Goal: Transaction & Acquisition: Purchase product/service

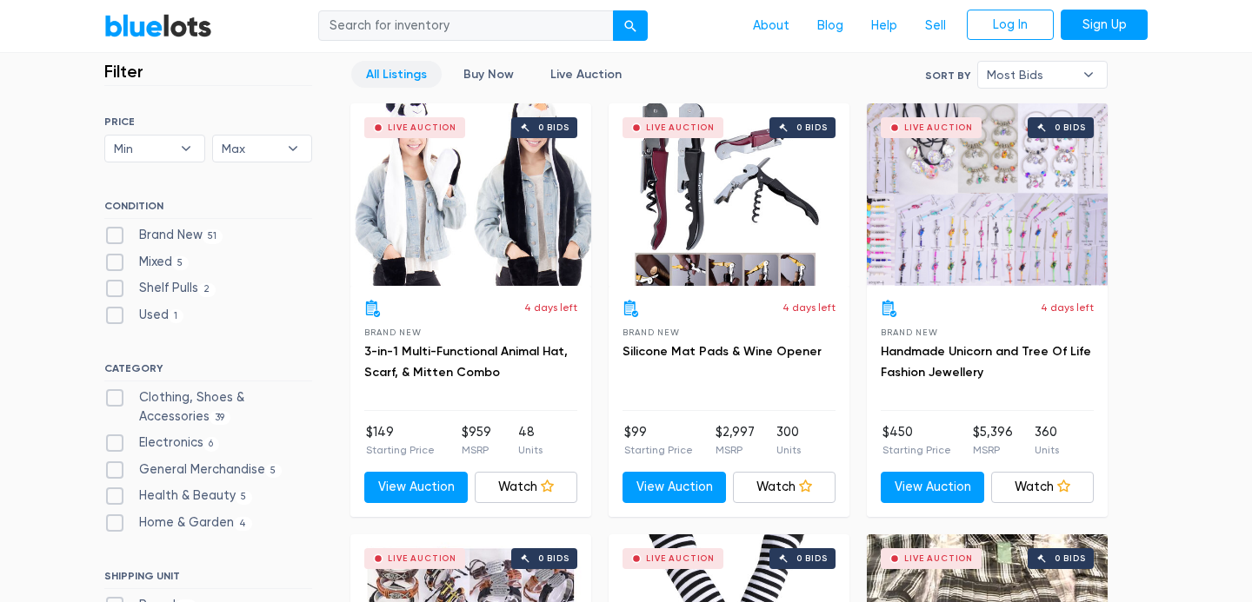
scroll to position [481, 0]
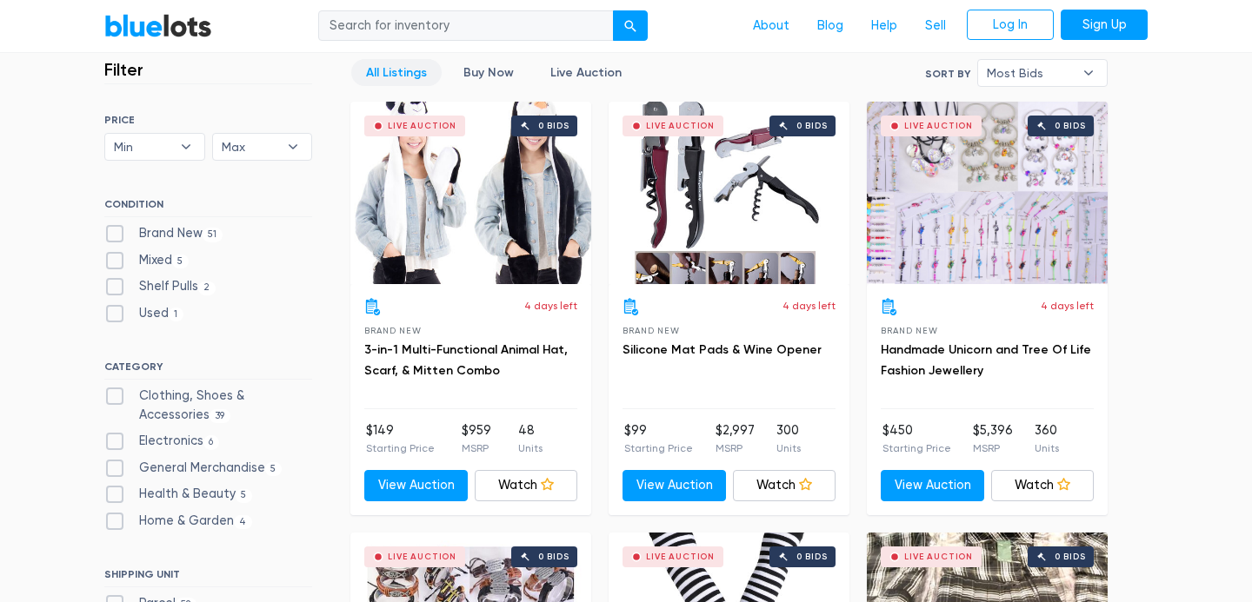
click at [122, 291] on label "Shelf Pulls 2" at bounding box center [159, 286] width 111 height 19
click at [116, 289] on Pulls"] "Shelf Pulls 2" at bounding box center [109, 282] width 11 height 11
checkbox Pulls"] "true"
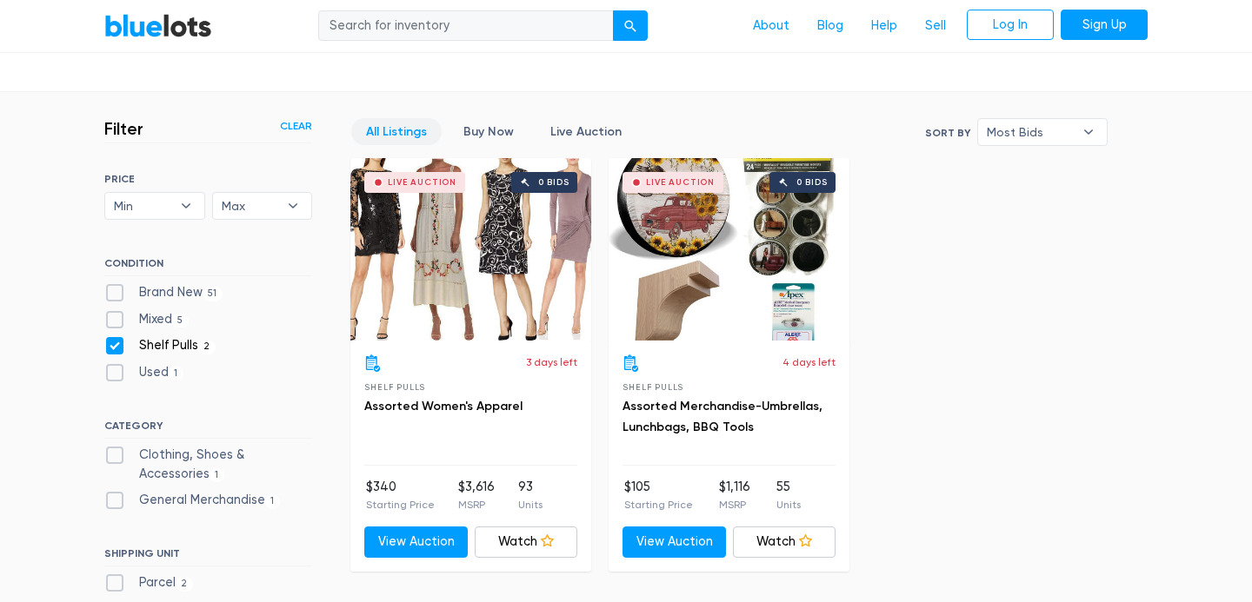
scroll to position [419, 0]
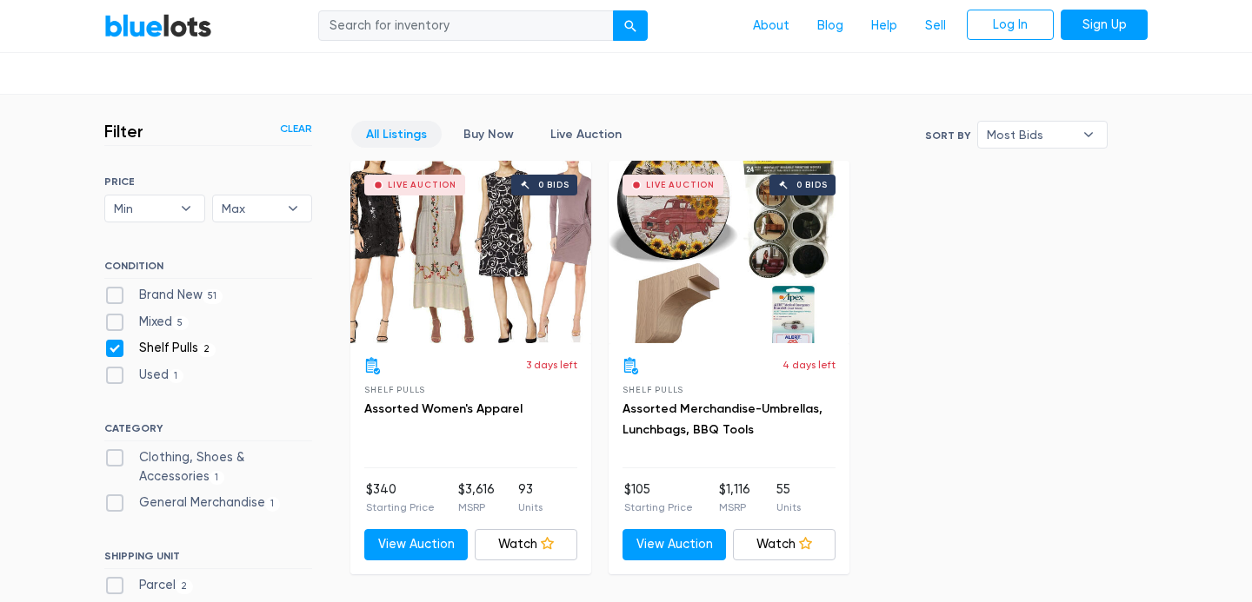
click at [708, 271] on div "Live Auction 0 bids" at bounding box center [729, 252] width 241 height 183
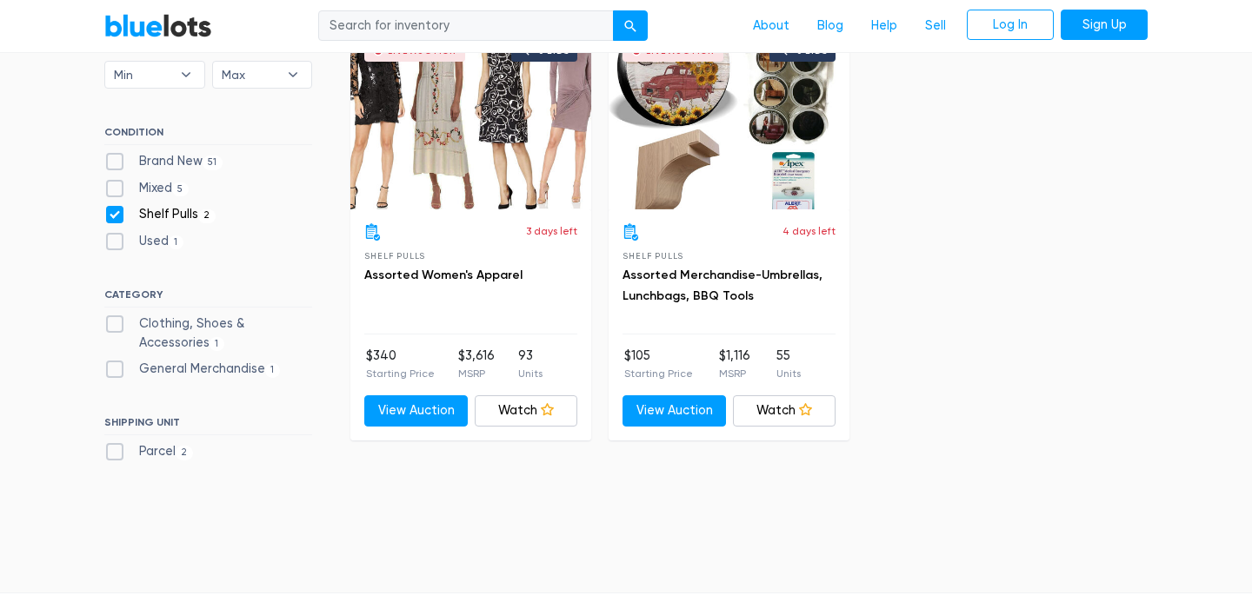
scroll to position [558, 0]
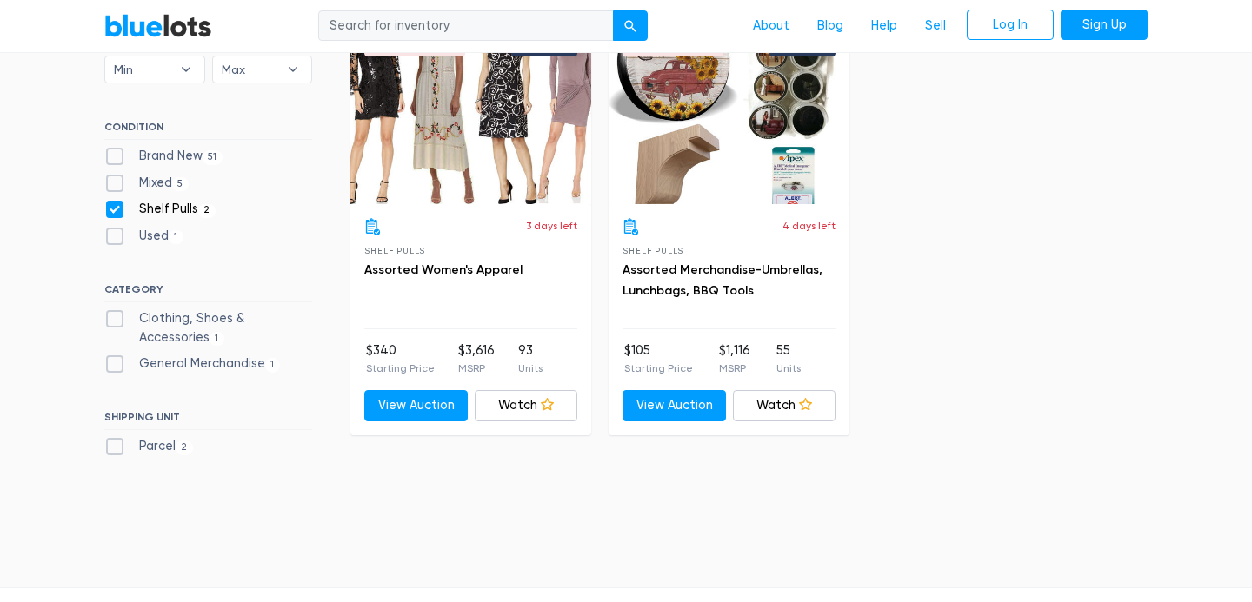
click at [125, 323] on label "Clothing, Shoes & Accessories 1" at bounding box center [208, 327] width 208 height 37
click at [116, 321] on Accessories"] "Clothing, Shoes & Accessories 1" at bounding box center [109, 314] width 11 height 11
checkbox Accessories"] "true"
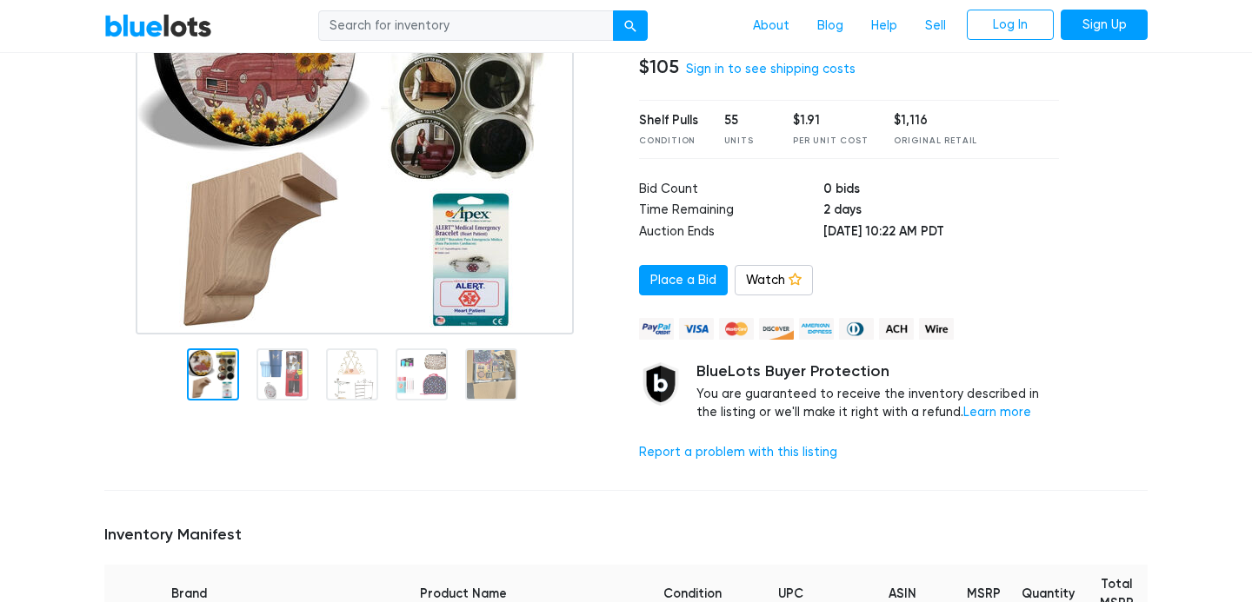
scroll to position [313, 0]
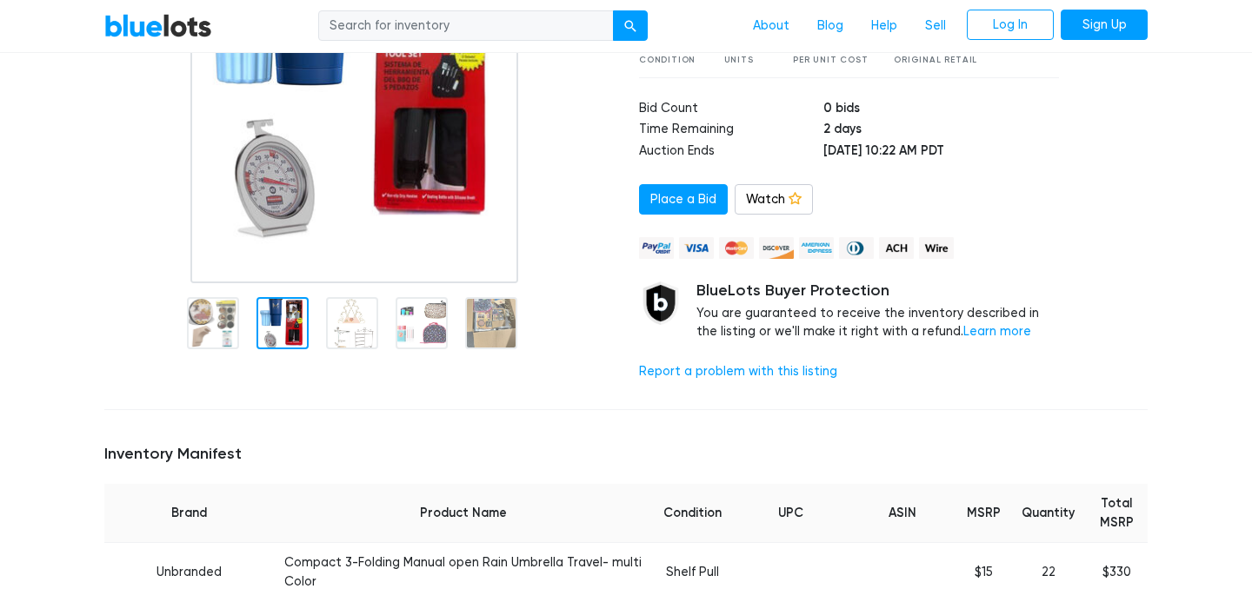
click at [275, 308] on div at bounding box center [282, 323] width 52 height 52
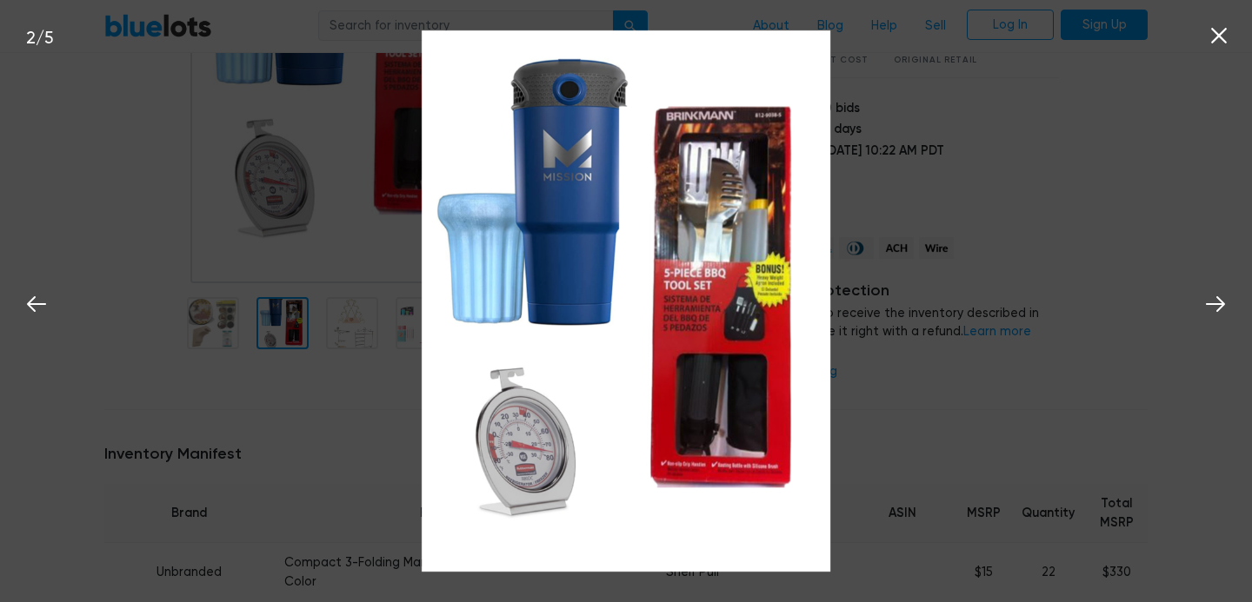
click at [1221, 43] on icon at bounding box center [1219, 36] width 26 height 26
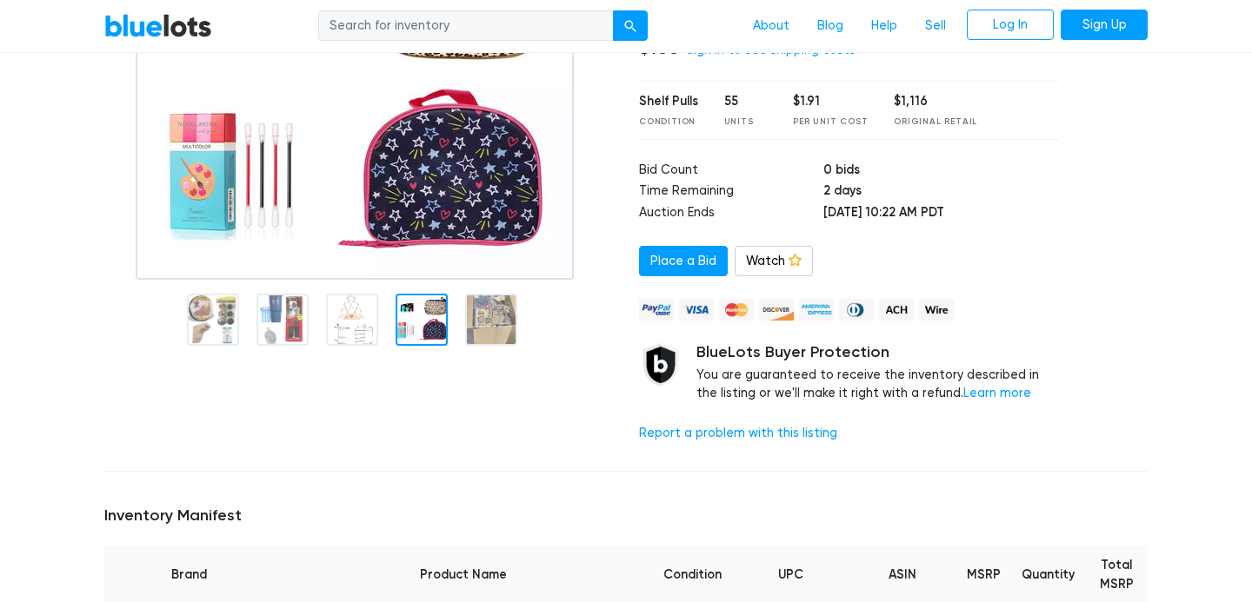
scroll to position [249, 0]
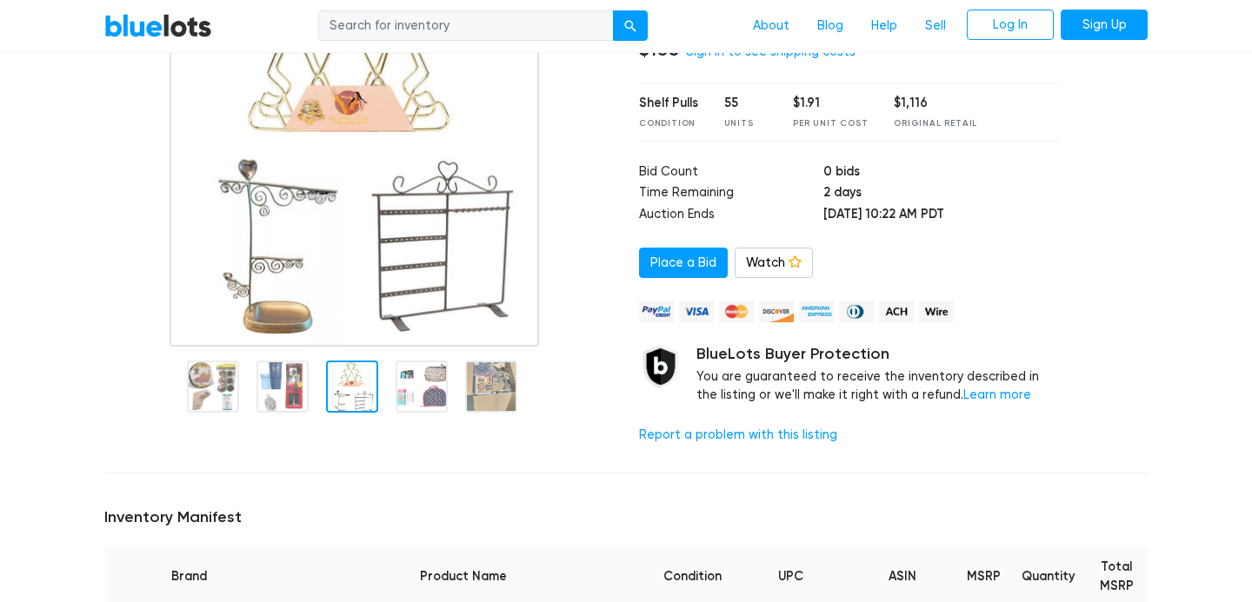
click at [353, 329] on img at bounding box center [355, 129] width 370 height 435
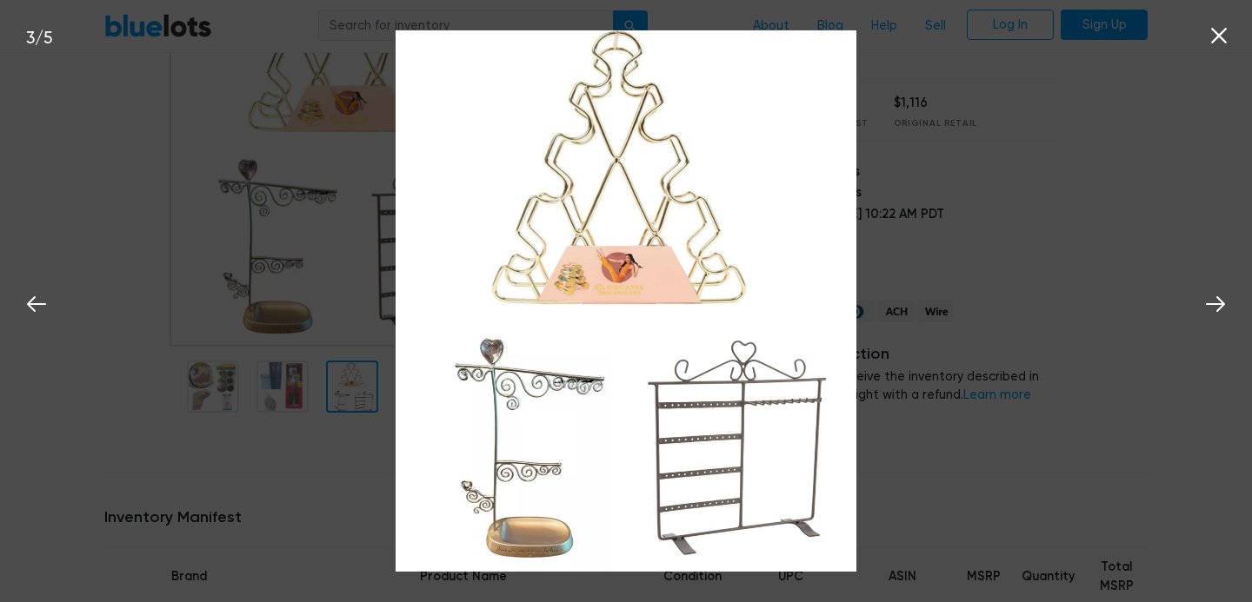
click at [1226, 33] on icon at bounding box center [1219, 36] width 26 height 26
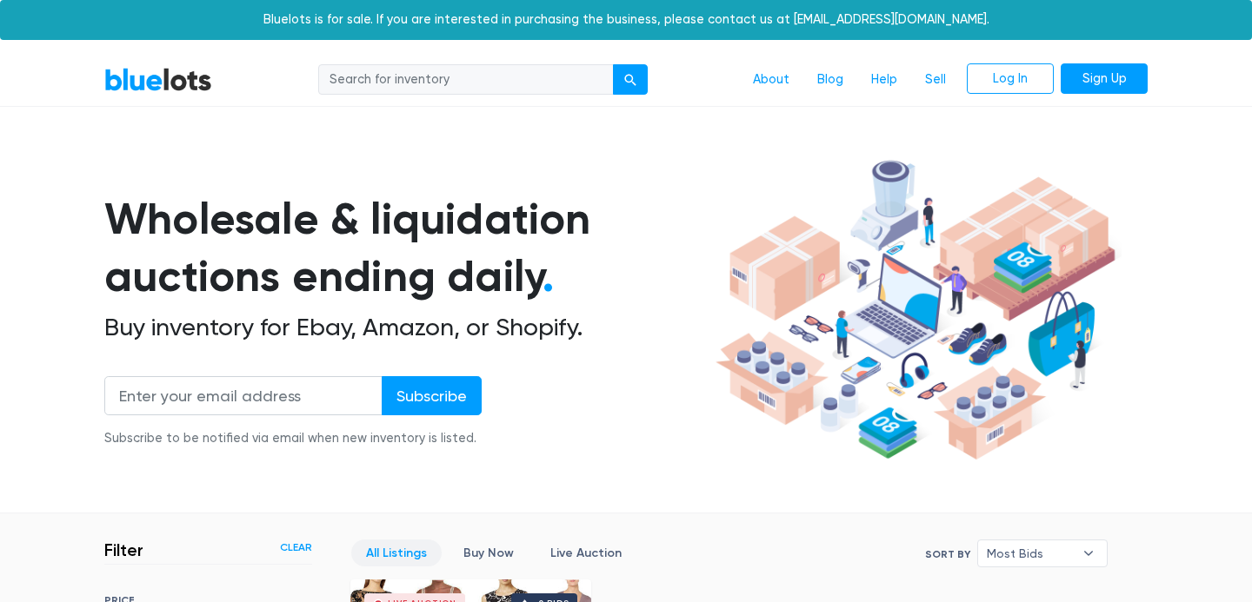
scroll to position [468, 0]
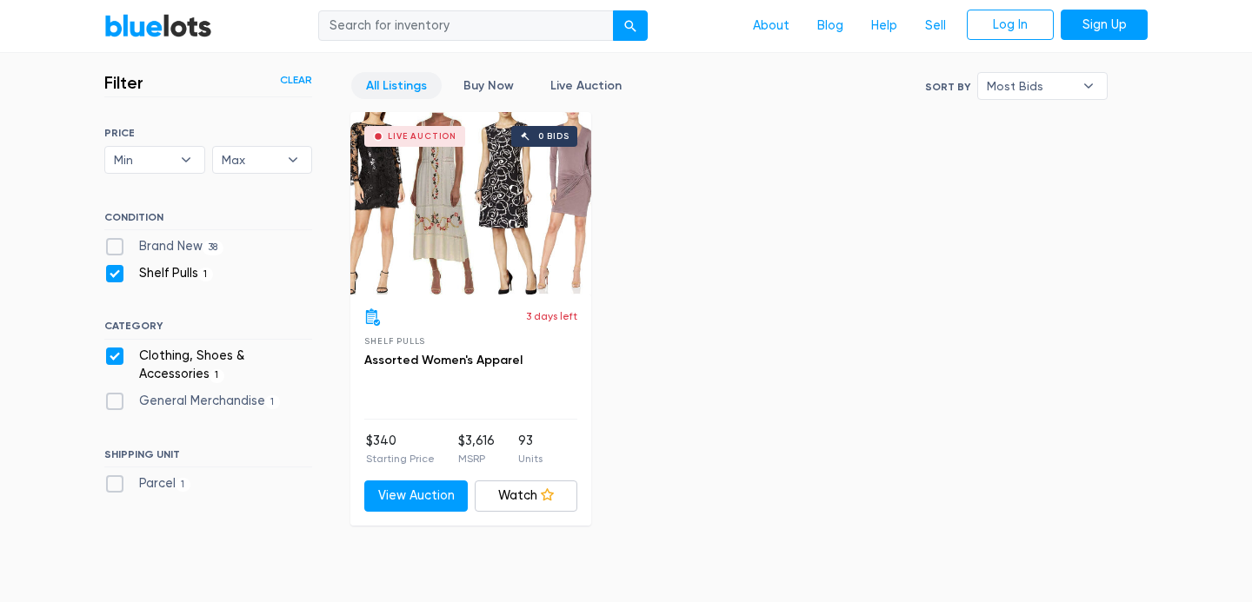
click at [118, 360] on label "Clothing, Shoes & Accessories 1" at bounding box center [208, 365] width 208 height 37
click at [116, 358] on Accessories"] "Clothing, Shoes & Accessories 1" at bounding box center [109, 352] width 11 height 11
checkbox Accessories"] "false"
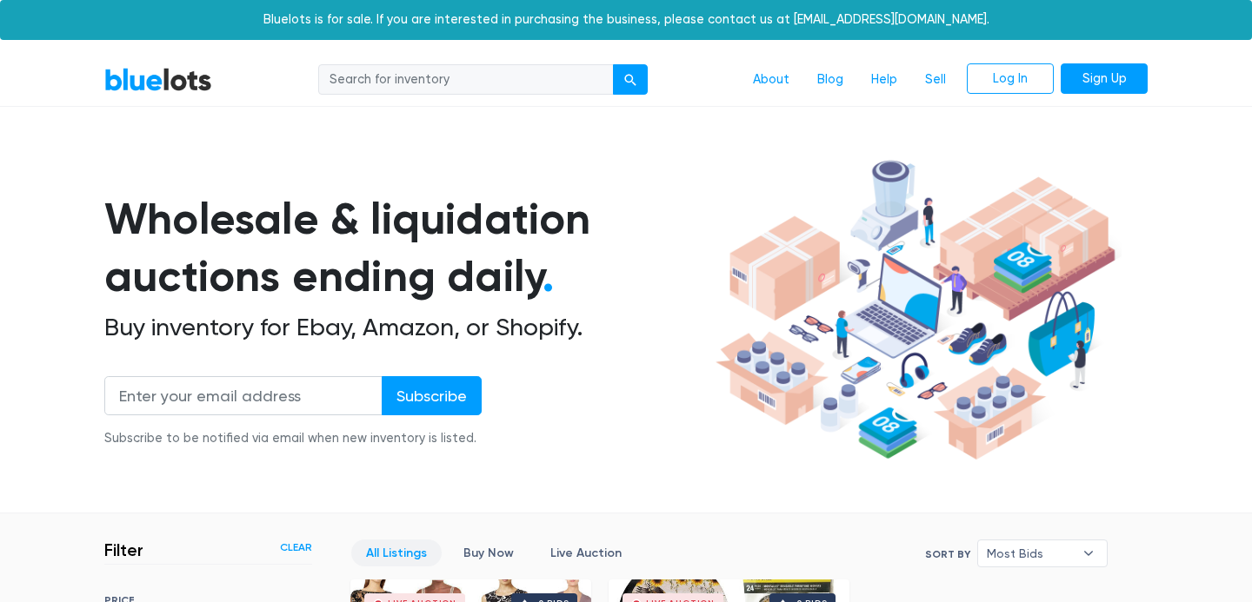
scroll to position [468, 0]
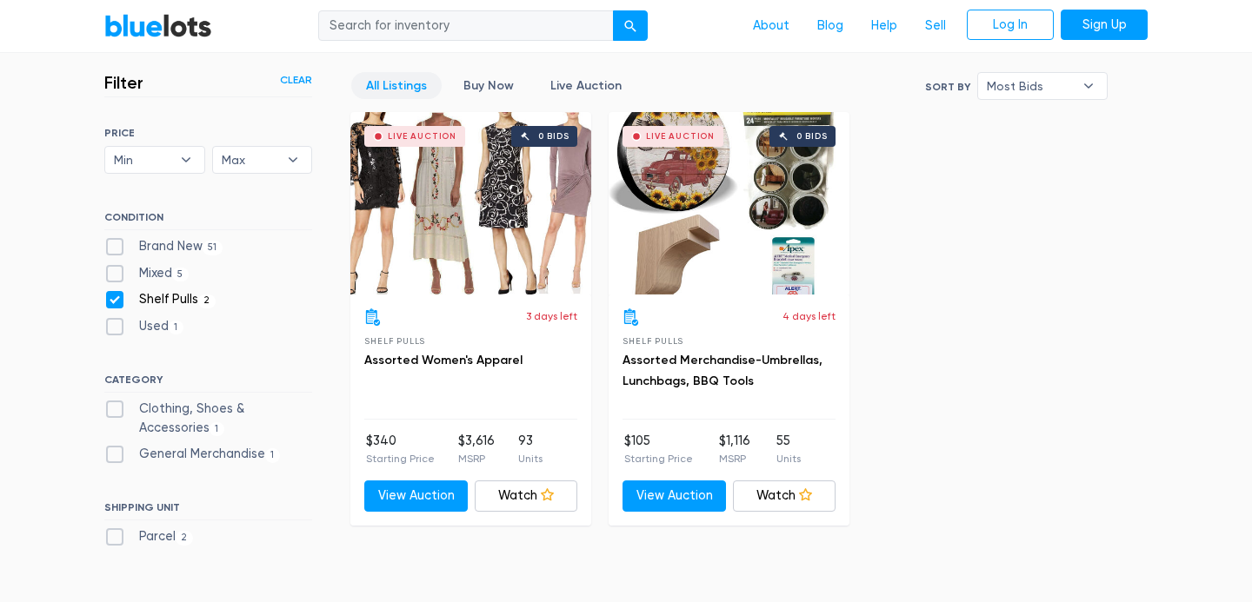
click at [121, 468] on div "General Merchandise 1" at bounding box center [208, 458] width 208 height 26
click at [116, 456] on label "General Merchandise 1" at bounding box center [192, 454] width 176 height 19
click at [116, 456] on Merchandise"] "General Merchandise 1" at bounding box center [109, 450] width 11 height 11
checkbox Merchandise"] "true"
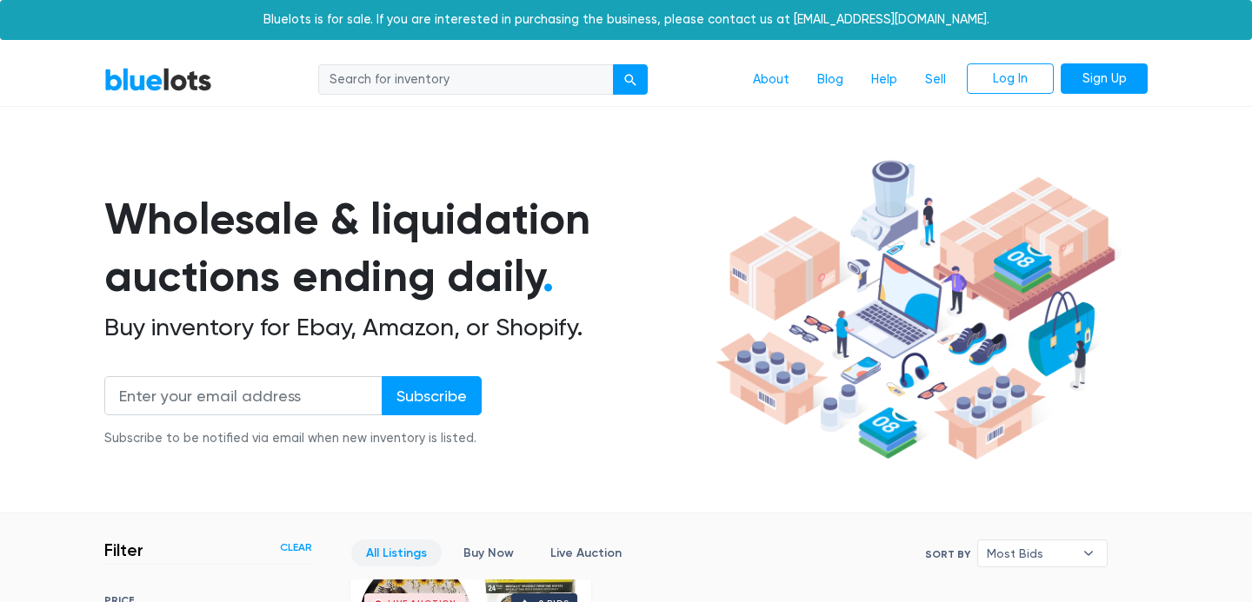
scroll to position [468, 0]
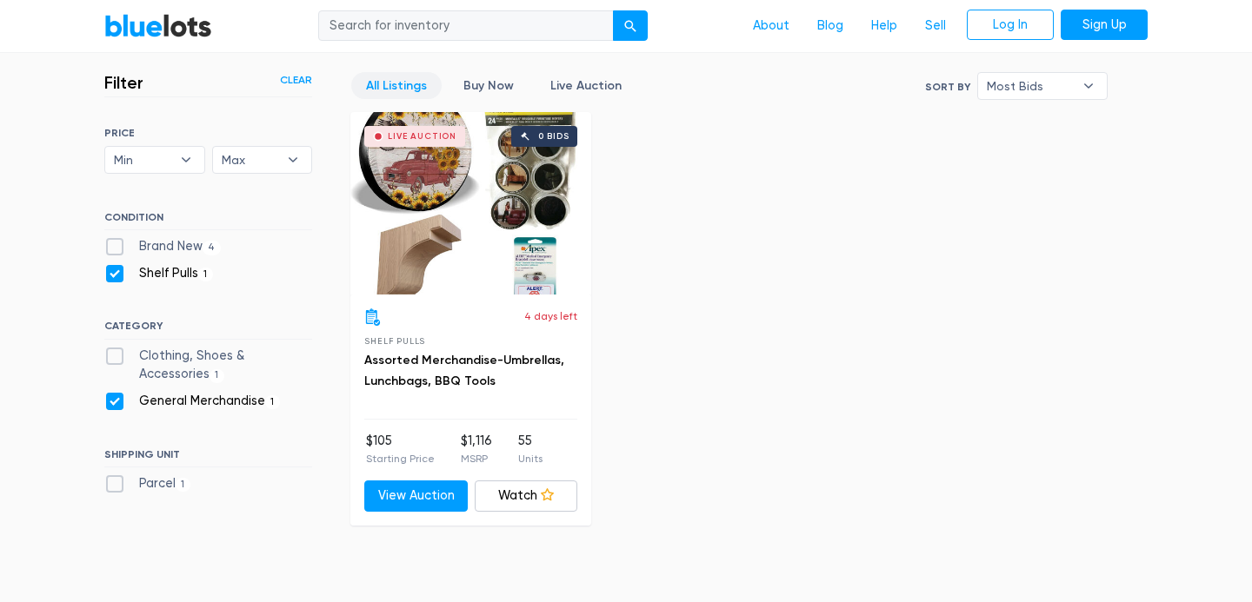
click at [118, 404] on label "General Merchandise 1" at bounding box center [192, 401] width 176 height 19
click at [116, 403] on Merchandise"] "General Merchandise 1" at bounding box center [109, 397] width 11 height 11
checkbox Merchandise"] "false"
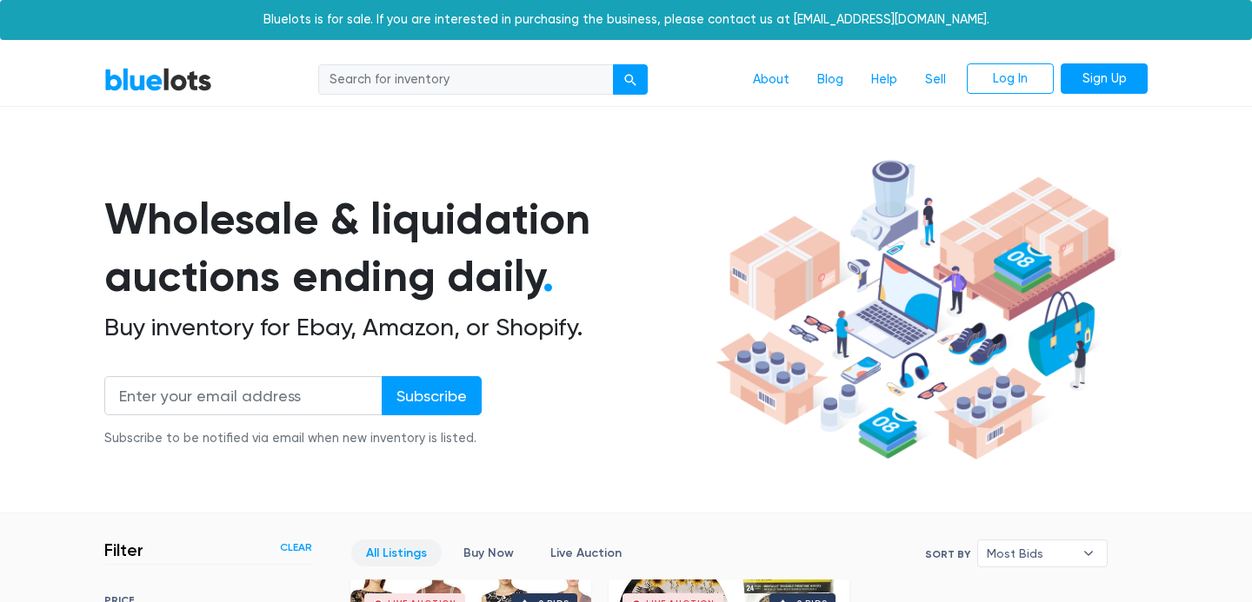
scroll to position [468, 0]
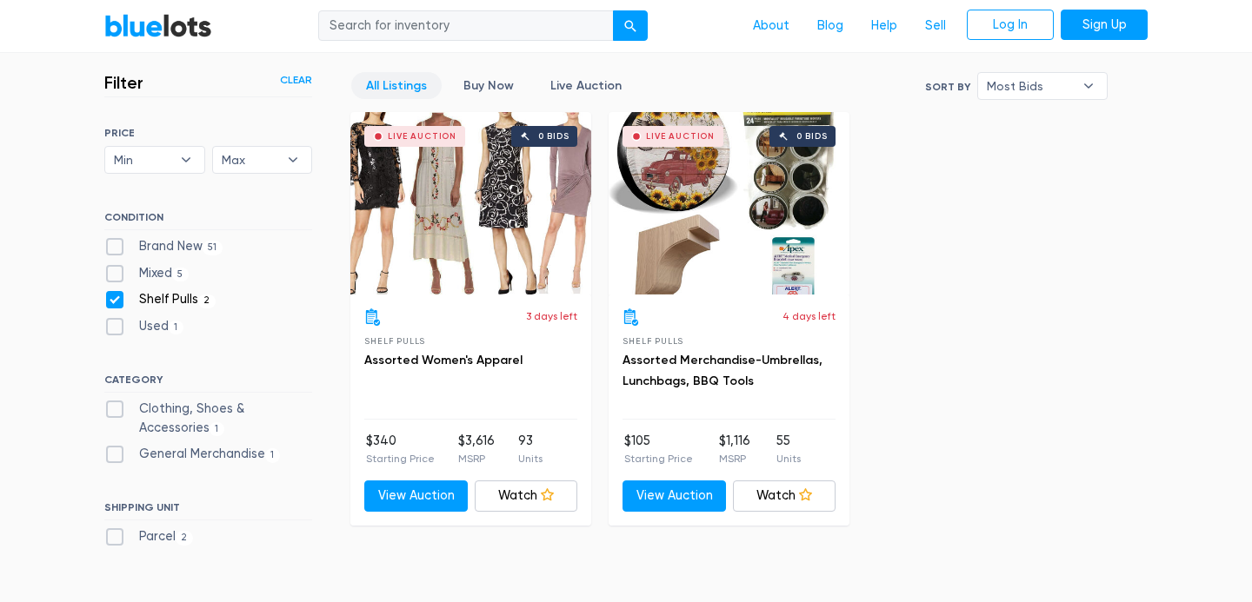
click at [110, 299] on label "Shelf Pulls 2" at bounding box center [159, 299] width 111 height 19
click at [110, 299] on Pulls"] "Shelf Pulls 2" at bounding box center [109, 295] width 11 height 11
checkbox Pulls"] "false"
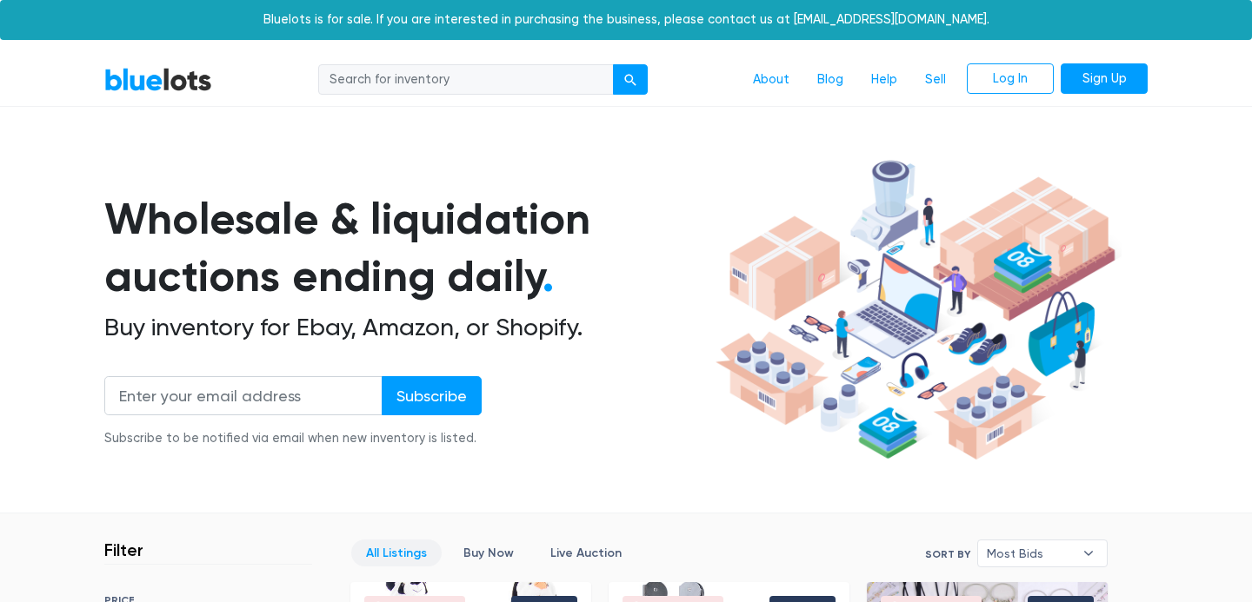
scroll to position [468, 0]
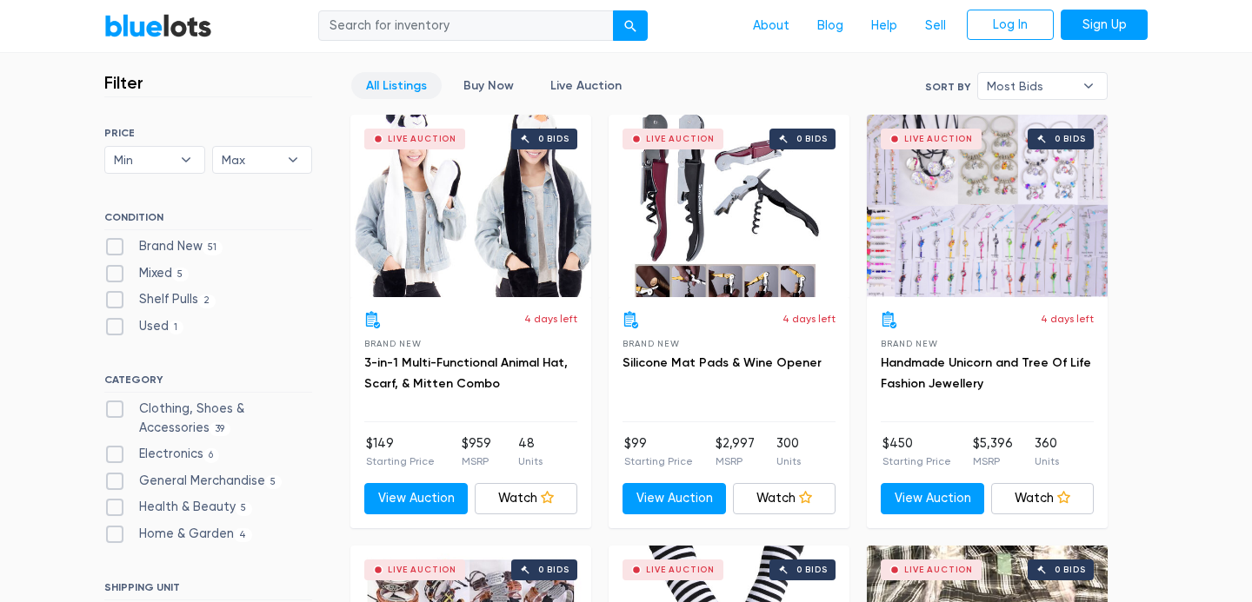
click at [122, 246] on label "Brand New 51" at bounding box center [163, 246] width 118 height 19
click at [116, 246] on New"] "Brand New 51" at bounding box center [109, 242] width 11 height 11
checkbox New"] "true"
